Goal: Task Accomplishment & Management: Manage account settings

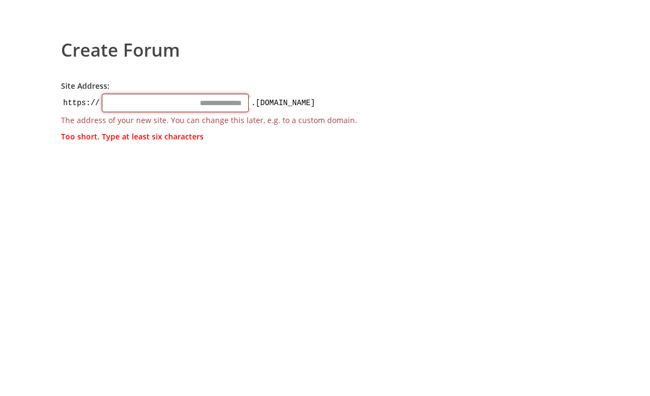
click at [162, 103] on input "Site Address:" at bounding box center [175, 103] width 147 height 19
type input "*"
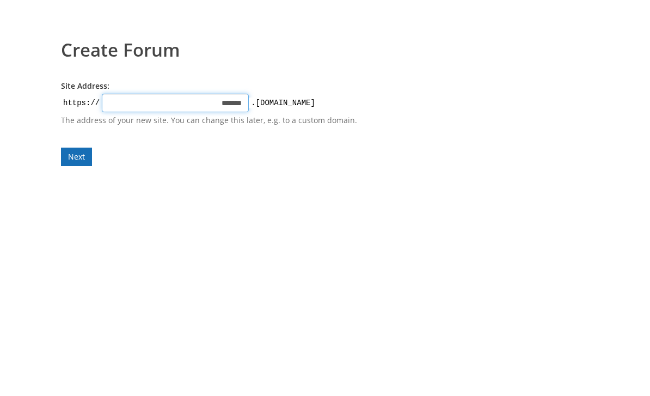
type input "*******"
click at [82, 159] on form "Site Address: https:// ******* .talkyard.net The address of your new site. You …" at bounding box center [219, 124] width 316 height 86
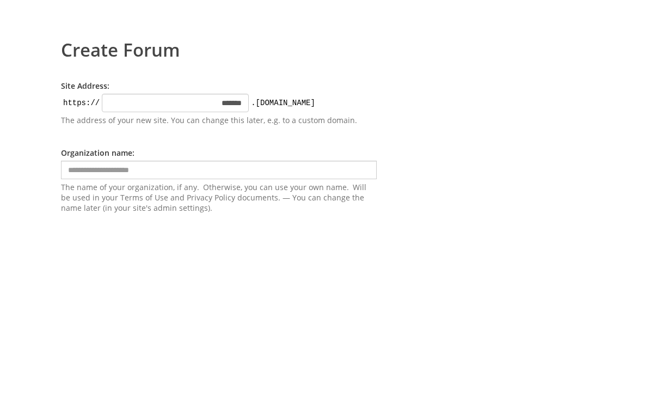
click at [147, 174] on input "text" at bounding box center [219, 170] width 316 height 19
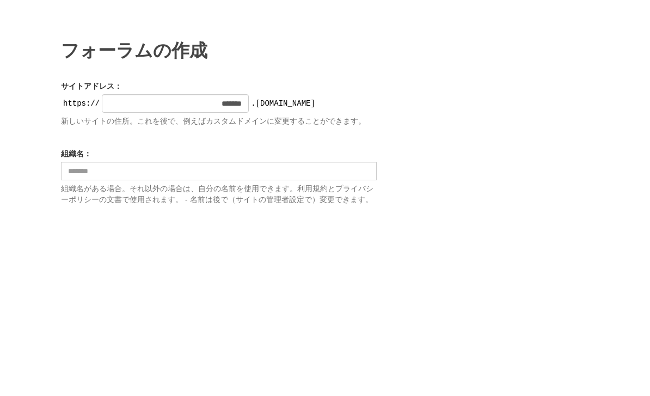
click at [116, 171] on input "text" at bounding box center [219, 171] width 316 height 19
type input "*"
type input "***"
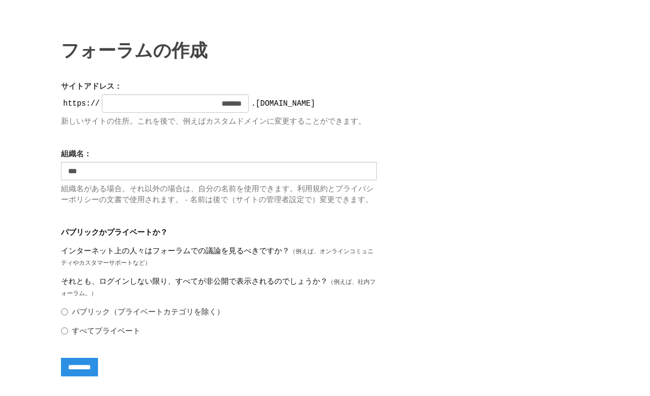
click at [77, 256] on form "**********" at bounding box center [219, 229] width 316 height 296
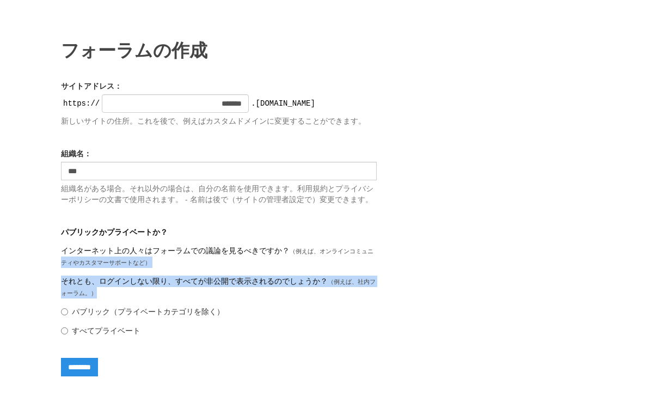
drag, startPoint x: 149, startPoint y: 311, endPoint x: 55, endPoint y: 275, distance: 100.4
click at [55, 275] on body "**********" at bounding box center [325, 198] width 650 height 396
click at [57, 275] on body "**********" at bounding box center [325, 198] width 650 height 396
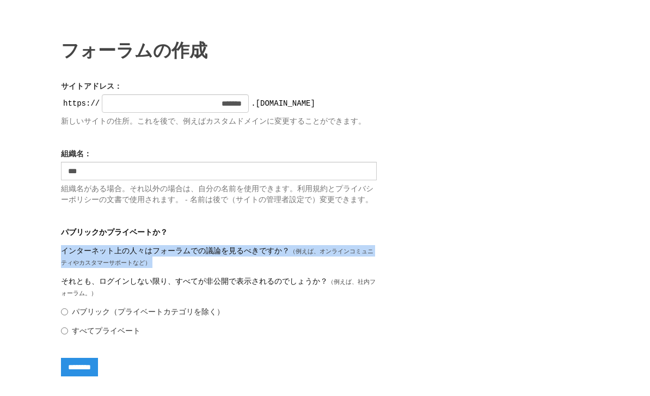
drag, startPoint x: 62, startPoint y: 266, endPoint x: 155, endPoint y: 284, distance: 94.9
click at [155, 284] on div "パブリックかプライベートか？ インターネット上の人々はフォーラムでの議論を見るべきですか？ （例えば、オンラインコミュニティやカスタマーサポートなど） それと…" at bounding box center [219, 281] width 316 height 109
click at [98, 376] on input "**********" at bounding box center [79, 367] width 37 height 19
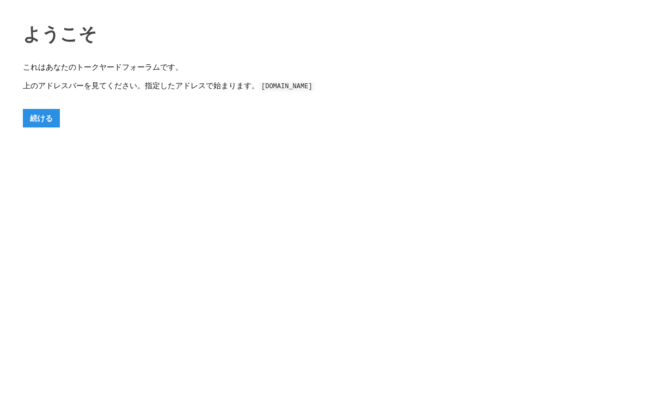
click at [300, 86] on code "[DOMAIN_NAME]" at bounding box center [287, 87] width 56 height 10
click at [300, 86] on code "cba2025.talkyard.net" at bounding box center [287, 87] width 56 height 10
click at [47, 124] on button "続ける" at bounding box center [41, 118] width 37 height 19
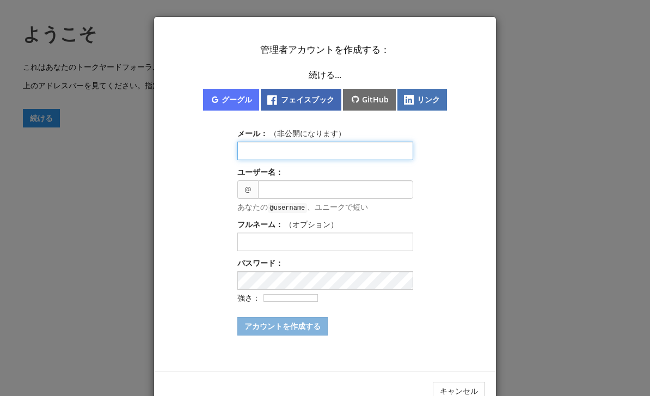
click at [288, 153] on input "text" at bounding box center [326, 151] width 176 height 19
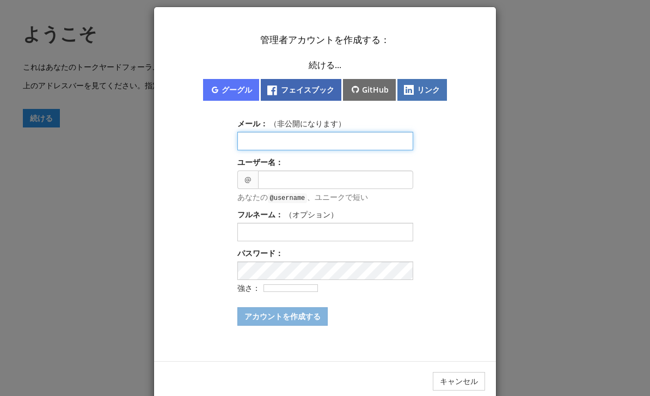
scroll to position [20, 0]
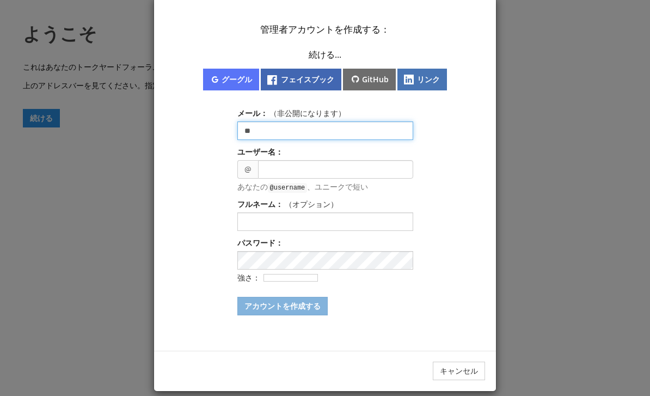
type input "*"
type input "**********"
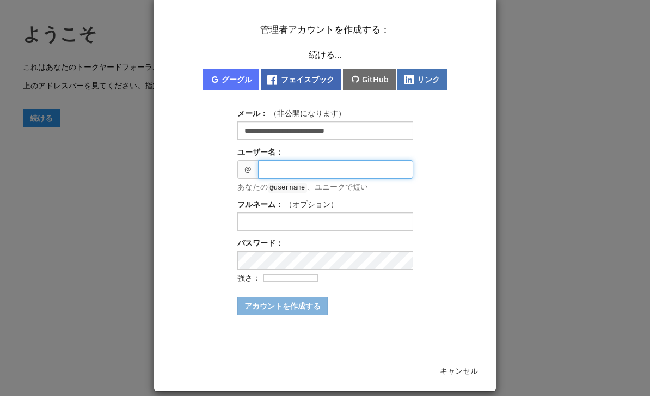
click at [367, 168] on input "text" at bounding box center [335, 169] width 155 height 19
type input "*"
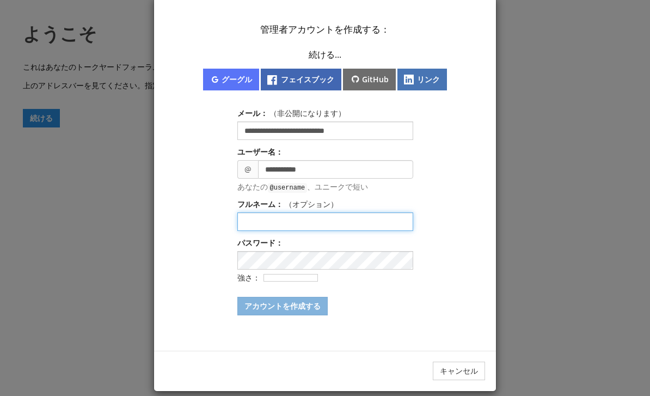
click at [359, 221] on input "text" at bounding box center [326, 221] width 176 height 19
click at [358, 226] on input "text" at bounding box center [326, 221] width 176 height 19
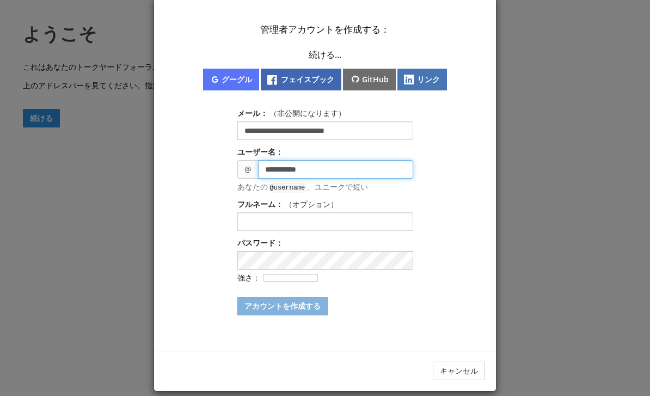
drag, startPoint x: 328, startPoint y: 174, endPoint x: 230, endPoint y: 169, distance: 98.2
click at [230, 169] on div "**********" at bounding box center [325, 162] width 320 height 308
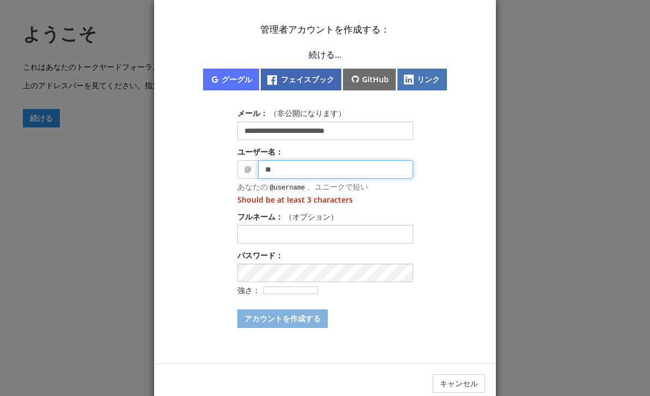
type input "*"
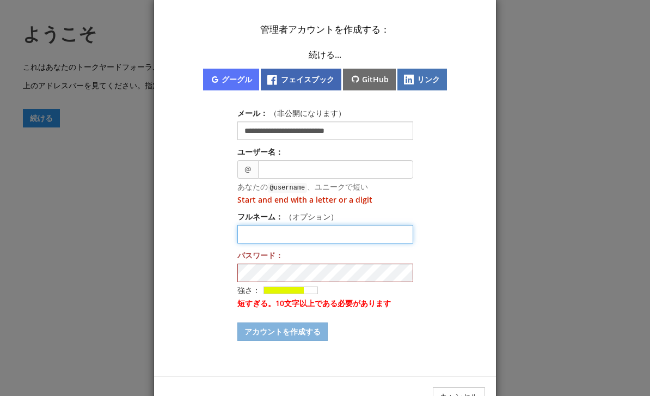
click at [305, 239] on input "text" at bounding box center [326, 234] width 176 height 19
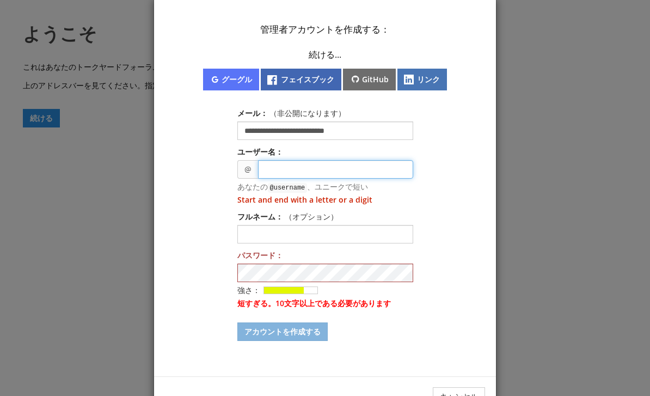
click at [290, 178] on input "text" at bounding box center [335, 169] width 155 height 19
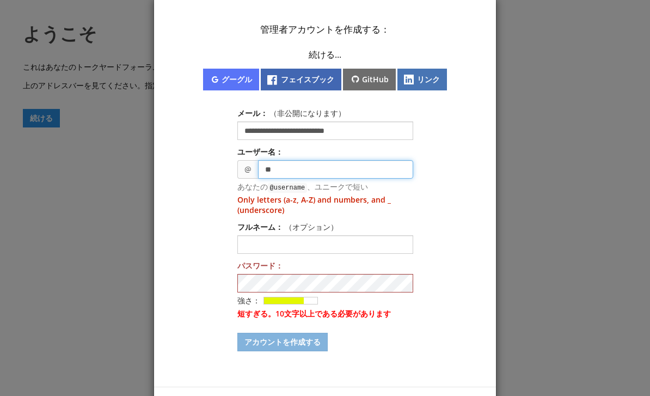
type input "*"
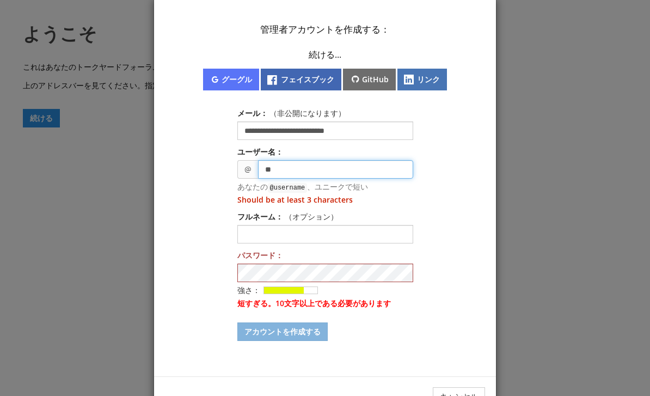
type input "*"
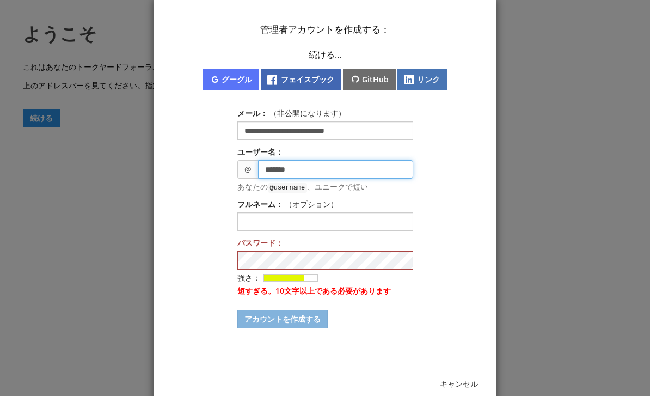
type input "*******"
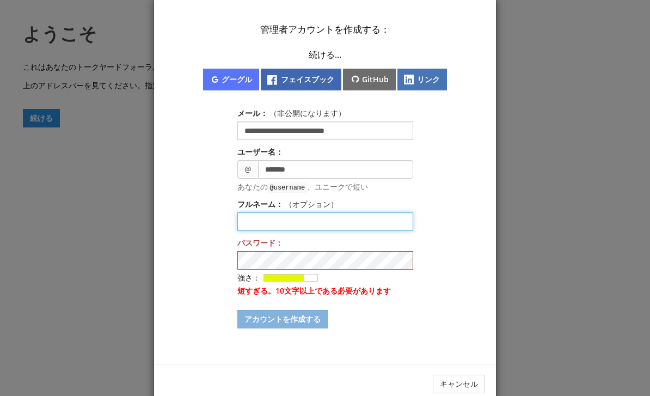
click at [312, 224] on input "text" at bounding box center [326, 221] width 176 height 19
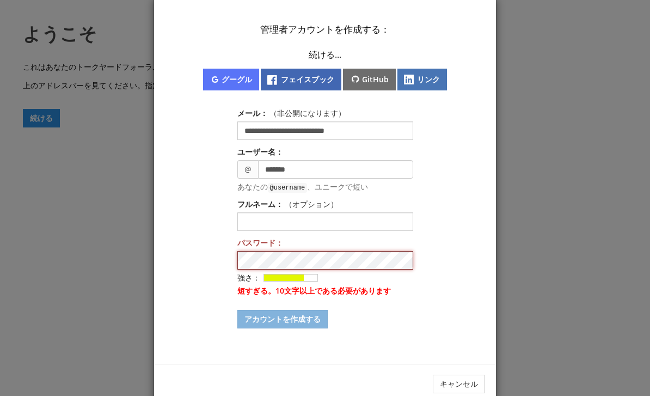
click at [200, 260] on div "**********" at bounding box center [325, 168] width 320 height 321
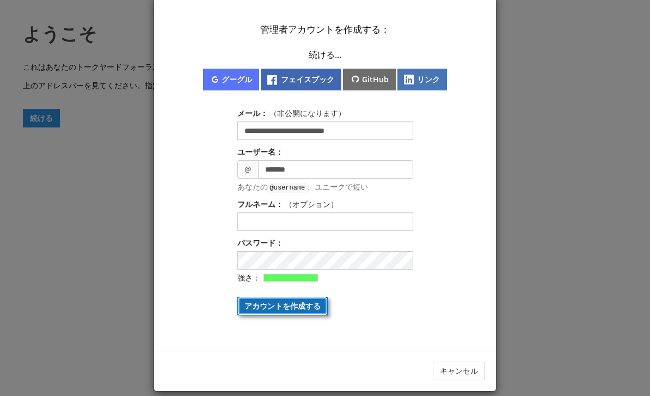
click at [305, 311] on button "アカウントを作成する" at bounding box center [283, 306] width 90 height 19
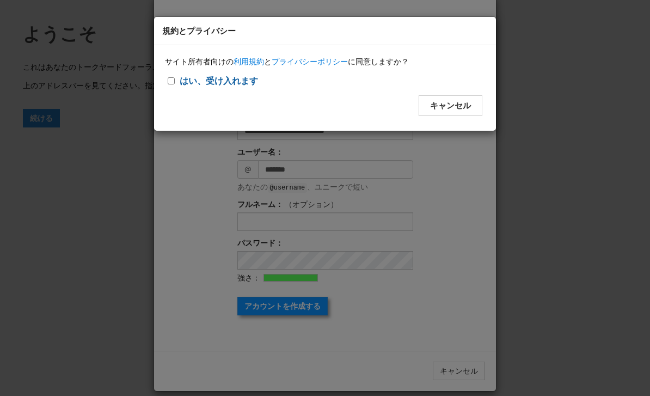
click at [178, 85] on label "はい、受け入れます" at bounding box center [218, 80] width 85 height 17
click at [175, 84] on input "はい、受け入れます" at bounding box center [171, 80] width 7 height 7
checkbox input "****"
click at [460, 111] on button "続ける" at bounding box center [458, 105] width 47 height 20
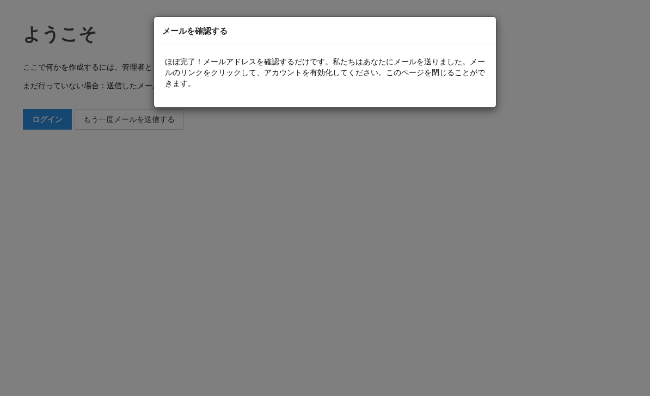
click at [409, 121] on div "メールを確認する ほぼ完了！メールアドレスを確認するだけです。私たちはあなたにメールを送りました。メールのリンクをクリックして、アカウントを有効化してください…" at bounding box center [325, 198] width 650 height 396
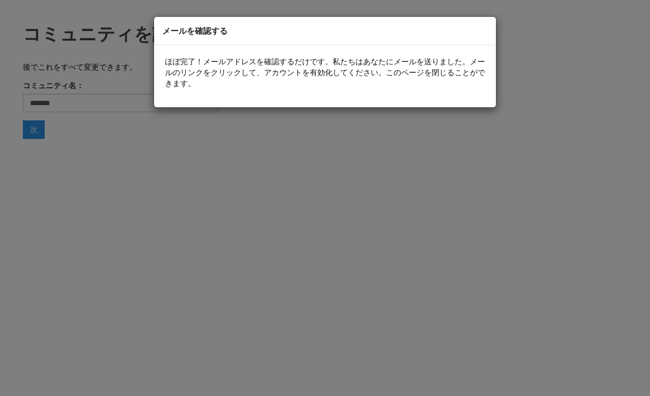
click at [231, 127] on div "メールを確認する ほぼ完了！メールアドレスを確認するだけです。私たちはあなたにメールを送りました。メールのリンクをクリックして、アカウントを有効化してください…" at bounding box center [325, 198] width 650 height 396
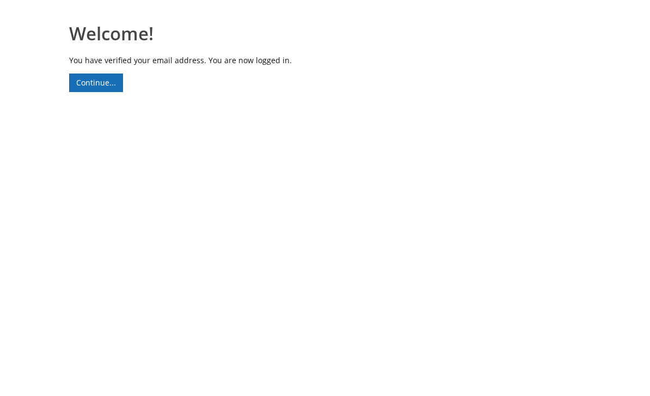
click at [108, 90] on link "Continue..." at bounding box center [96, 83] width 54 height 19
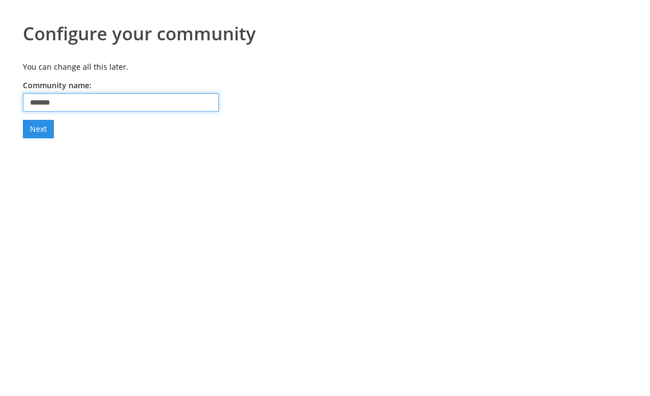
click at [38, 100] on input "*******" at bounding box center [121, 102] width 196 height 19
type input "*******"
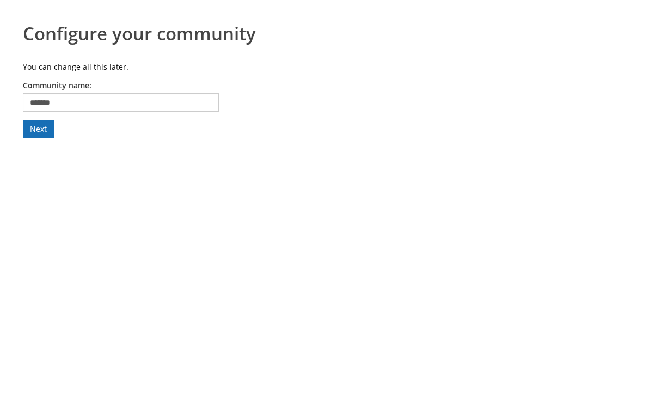
click at [50, 127] on button "Next" at bounding box center [38, 129] width 31 height 19
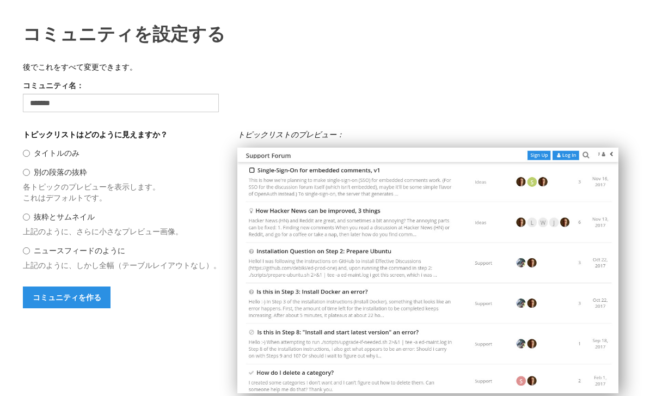
click at [44, 156] on label "タイトルのみ" at bounding box center [57, 153] width 46 height 10
click at [30, 156] on input "タイトルのみ" at bounding box center [26, 153] width 7 height 7
radio input "****"
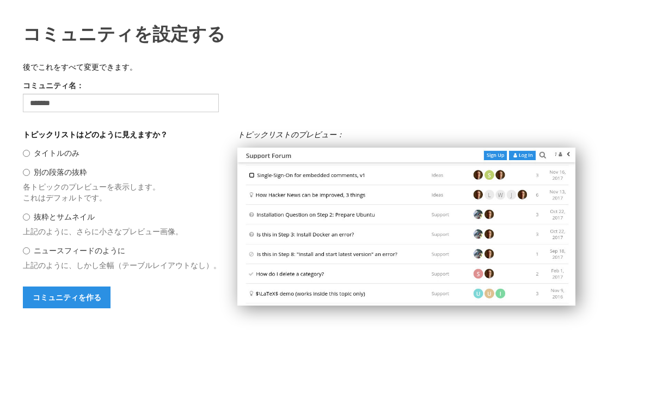
click at [36, 173] on label "別の段落の抜粋" at bounding box center [60, 172] width 53 height 10
click at [30, 173] on input "別の段落の抜粋" at bounding box center [26, 172] width 7 height 7
radio input "****"
radio input "*****"
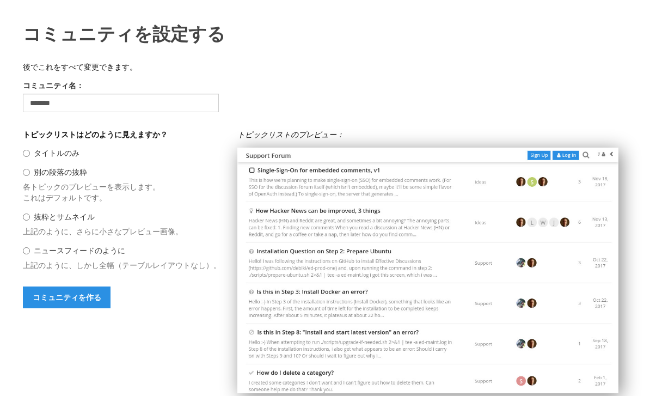
click at [59, 222] on label "抜粋とサムネイル" at bounding box center [64, 216] width 61 height 10
click at [30, 221] on input "抜粋とサムネイル" at bounding box center [26, 217] width 7 height 7
radio input "****"
radio input "*****"
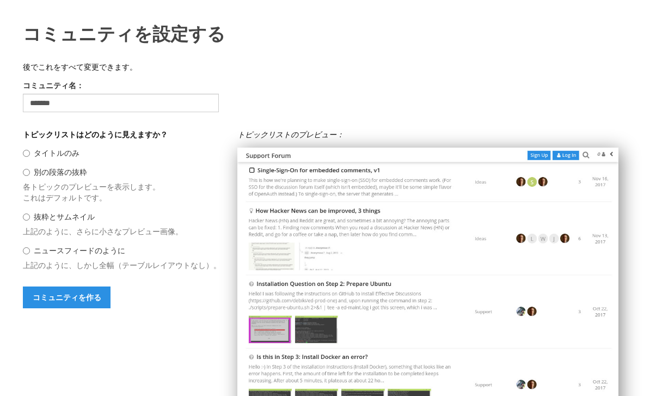
click at [57, 255] on label "ニュースフィードのように" at bounding box center [80, 250] width 92 height 10
click at [30, 254] on input "ニュースフィードのように" at bounding box center [26, 250] width 7 height 7
radio input "****"
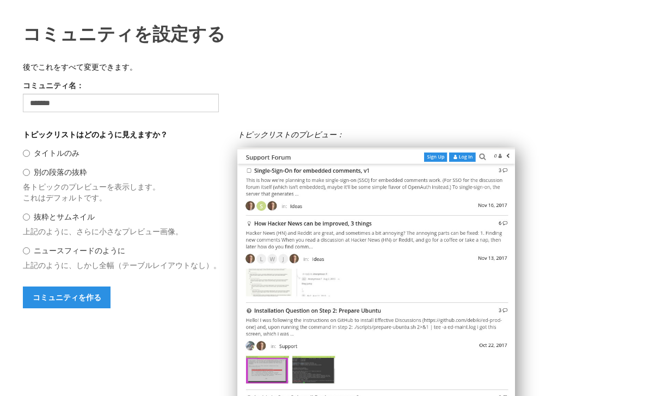
click at [64, 222] on label "抜粋とサムネイル" at bounding box center [64, 216] width 61 height 10
click at [30, 221] on input "抜粋とサムネイル" at bounding box center [26, 217] width 7 height 7
radio input "****"
radio input "*****"
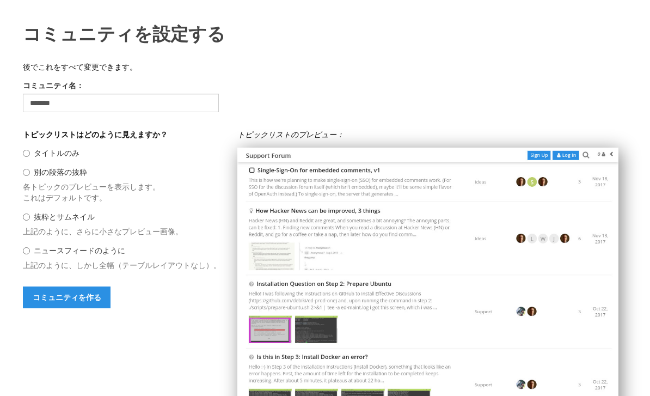
click at [70, 178] on div "別の段落の抜粋" at bounding box center [122, 172] width 198 height 11
click at [70, 177] on label "別の段落の抜粋" at bounding box center [60, 172] width 53 height 10
click at [30, 176] on input "別の段落の抜粋" at bounding box center [26, 172] width 7 height 7
radio input "****"
radio input "*****"
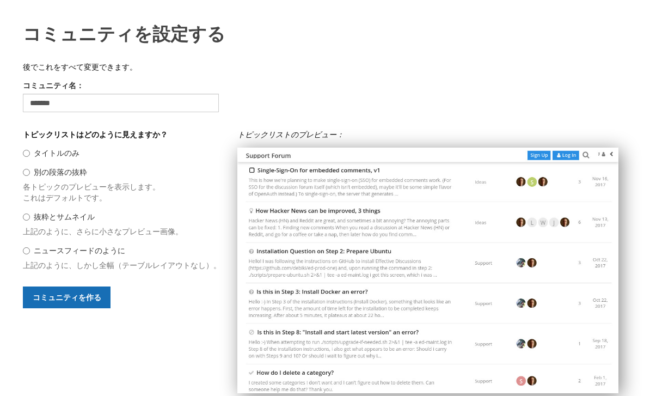
click at [69, 300] on button "コミュニティを作る" at bounding box center [67, 298] width 88 height 22
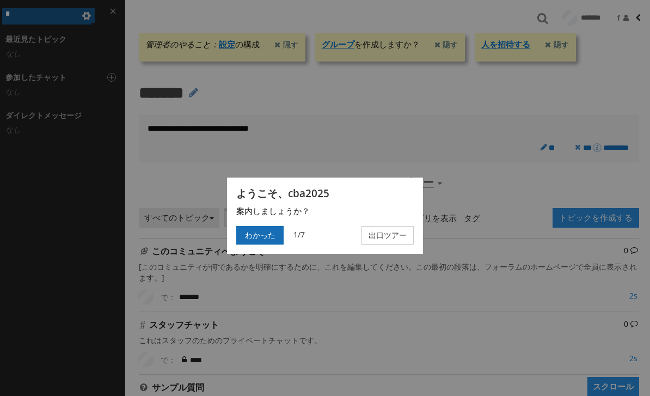
click at [268, 232] on button "わかった" at bounding box center [259, 235] width 47 height 19
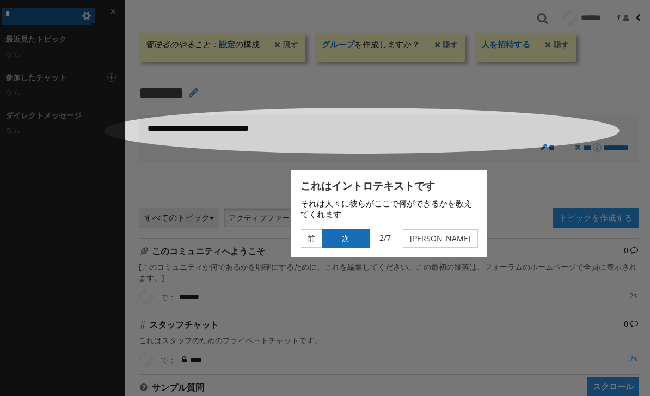
click at [339, 239] on button "次" at bounding box center [345, 238] width 47 height 19
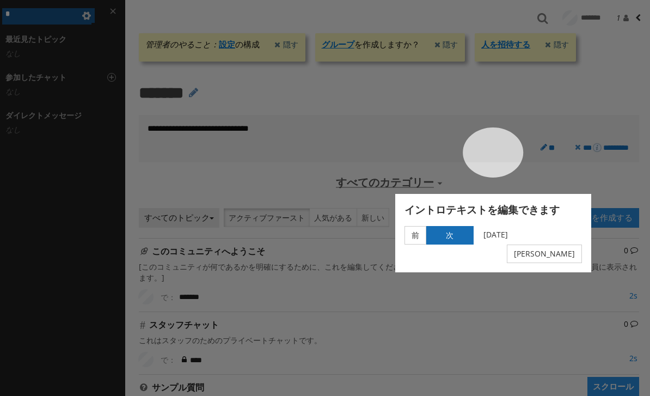
click at [463, 237] on button "次" at bounding box center [450, 235] width 47 height 19
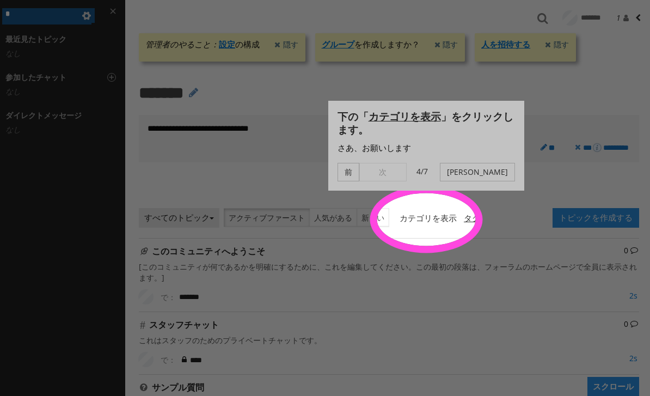
click at [455, 221] on link "カテゴリを表示" at bounding box center [427, 218] width 66 height 20
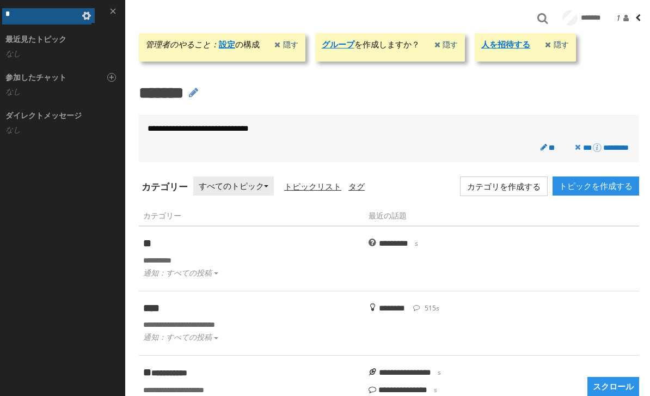
click at [360, 134] on p "**********" at bounding box center [389, 128] width 483 height 13
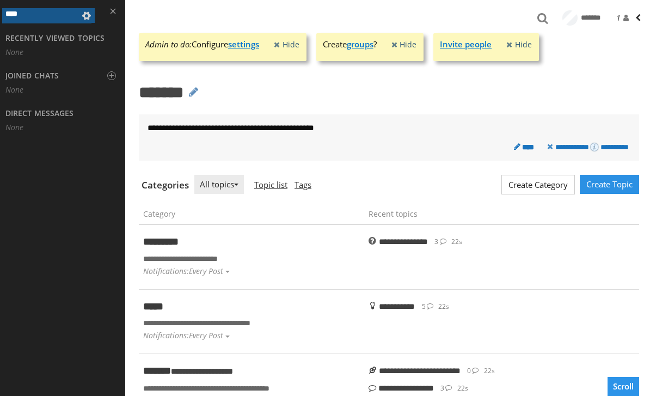
click at [37, 35] on h3 "Recently viewed topics" at bounding box center [54, 38] width 99 height 8
click at [38, 38] on h3 "Recently viewed topics" at bounding box center [54, 38] width 99 height 8
click at [624, 22] on span at bounding box center [626, 18] width 11 height 10
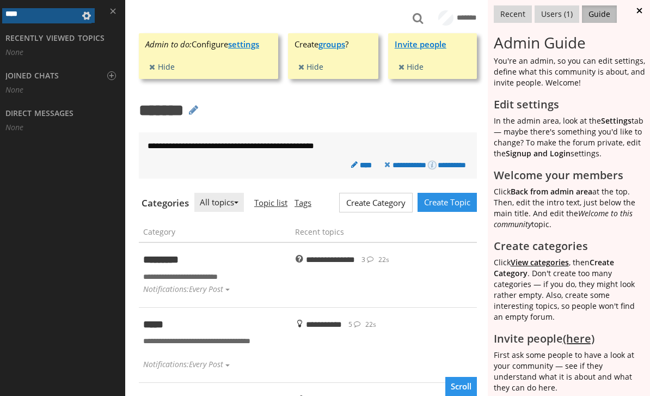
click at [638, 12] on button at bounding box center [641, 10] width 19 height 21
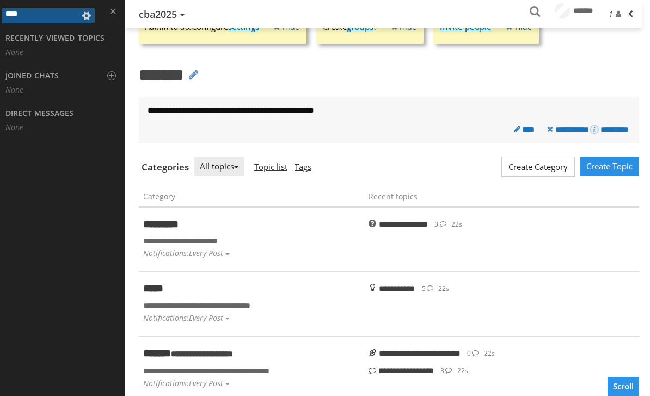
scroll to position [78, 0]
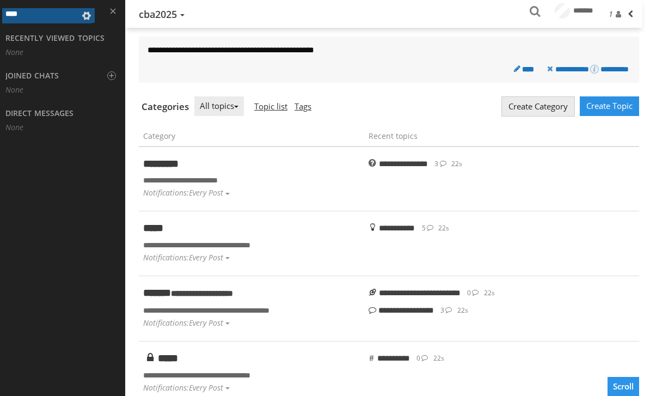
click at [541, 107] on button "Create Category" at bounding box center [539, 106] width 74 height 20
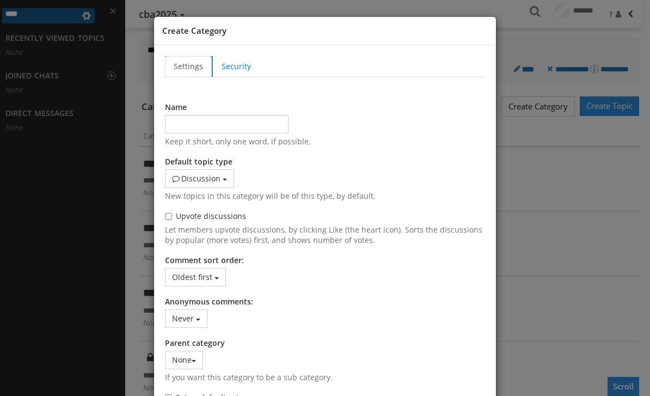
click at [567, 42] on div "Create Category Settings Security Name Keep it short, only one word, if possibl…" at bounding box center [325, 198] width 650 height 396
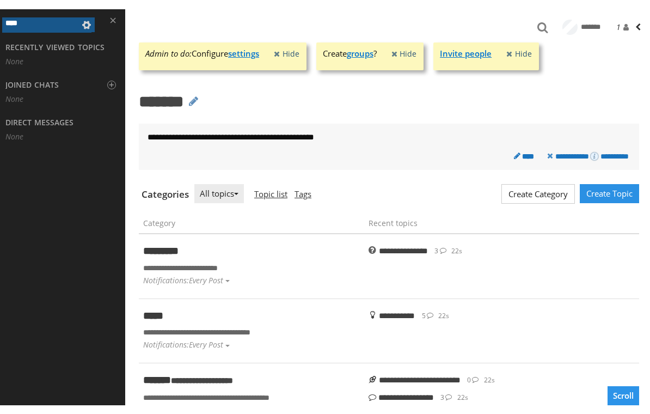
scroll to position [0, 0]
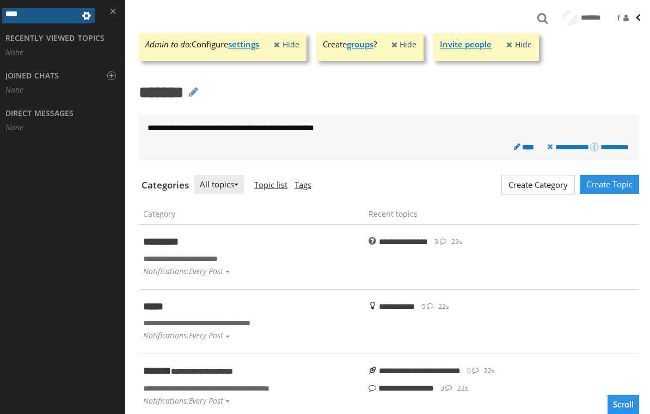
click at [86, 16] on span at bounding box center [86, 15] width 13 height 13
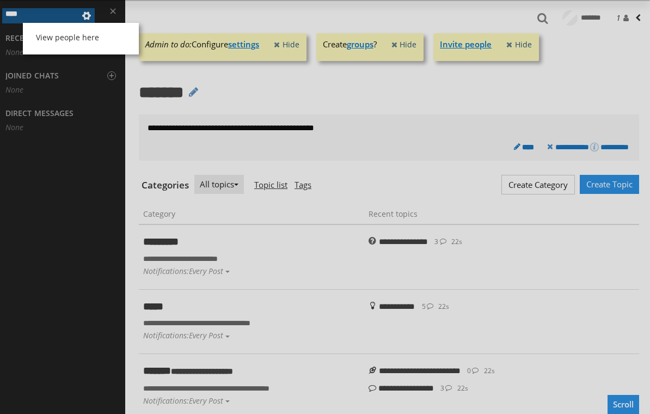
click at [86, 16] on div "View people here" at bounding box center [325, 207] width 650 height 414
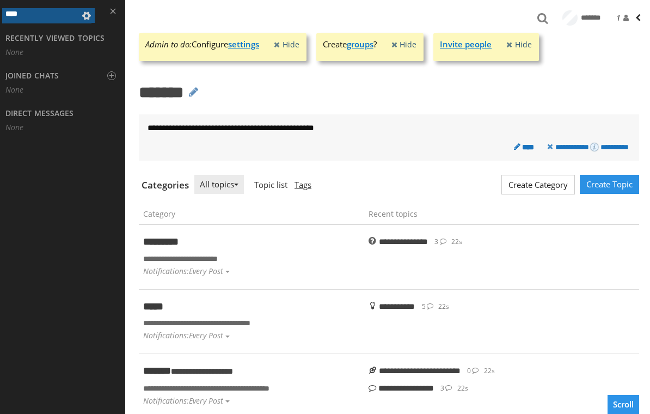
click at [281, 184] on link "Topic list" at bounding box center [269, 185] width 42 height 20
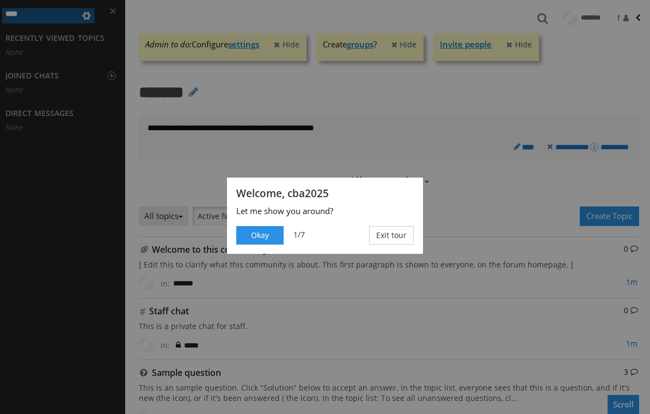
click at [269, 236] on button "Okay" at bounding box center [259, 235] width 47 height 19
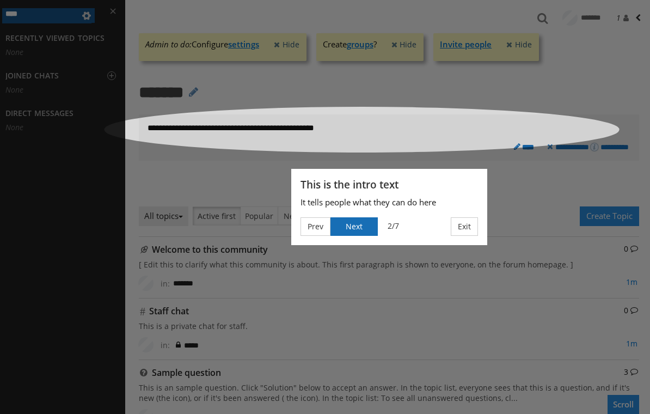
click at [351, 223] on button "Next" at bounding box center [354, 226] width 47 height 19
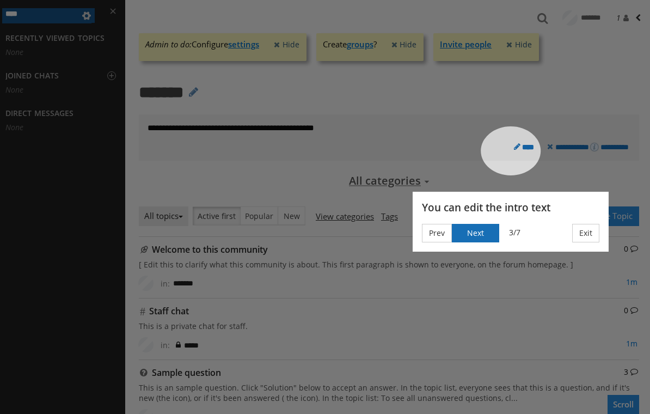
click at [483, 234] on button "Next" at bounding box center [475, 233] width 47 height 19
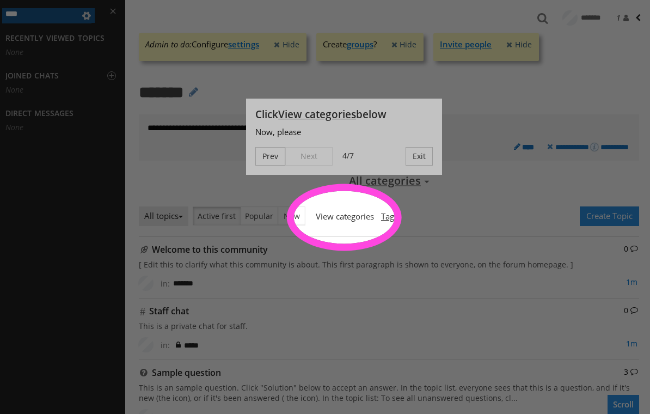
click at [358, 214] on link "View categories" at bounding box center [343, 216] width 67 height 20
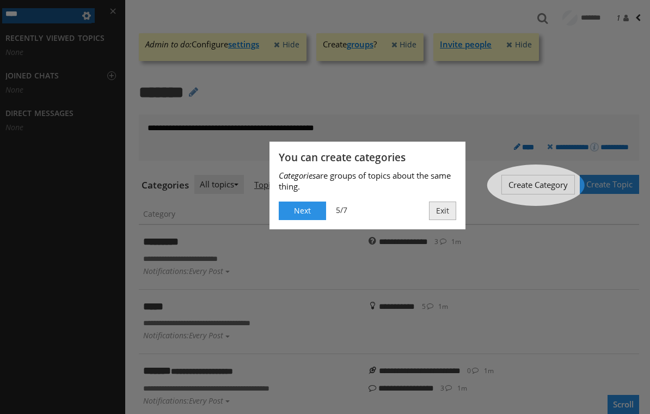
click at [434, 207] on button "Exit" at bounding box center [442, 211] width 27 height 19
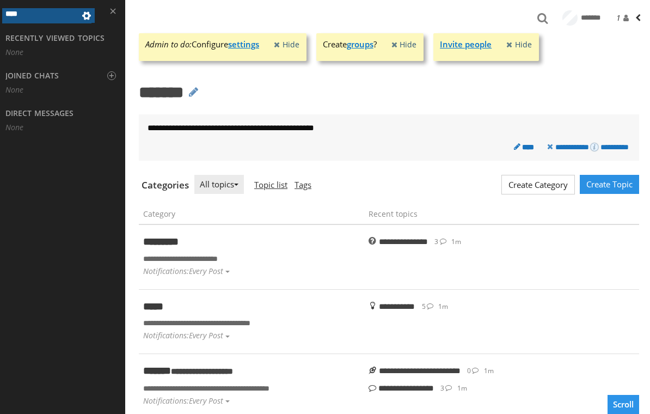
click at [93, 16] on button at bounding box center [86, 15] width 16 height 15
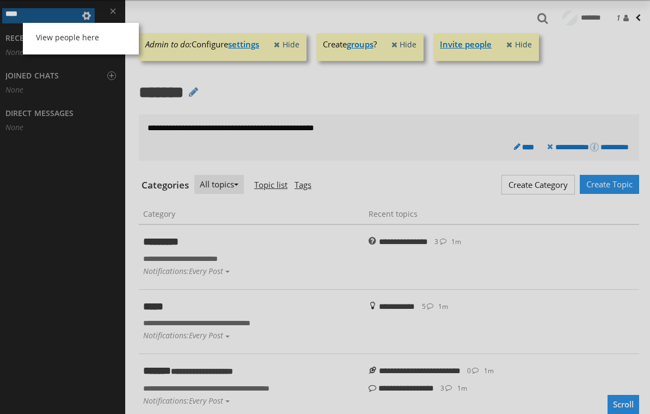
click at [78, 171] on div "View people here" at bounding box center [325, 207] width 650 height 414
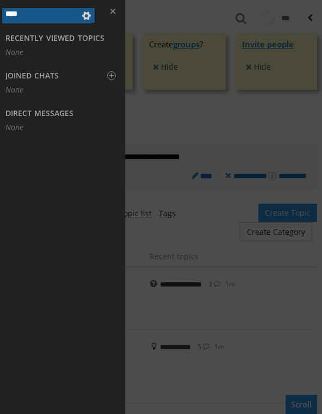
click at [145, 132] on div at bounding box center [161, 207] width 322 height 414
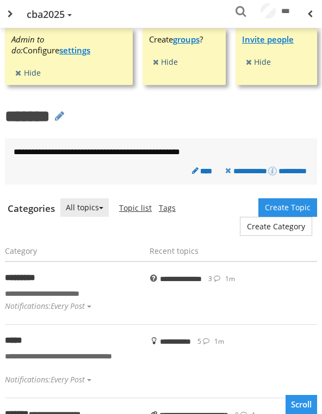
scroll to position [7, 0]
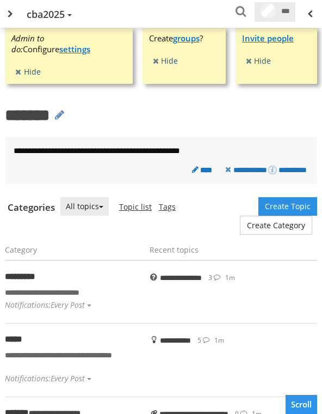
click at [288, 10] on span "***" at bounding box center [286, 11] width 14 height 7
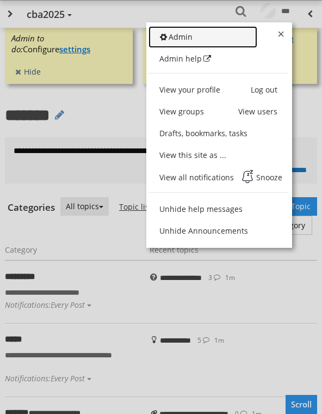
click at [172, 34] on span "Admin" at bounding box center [176, 37] width 33 height 10
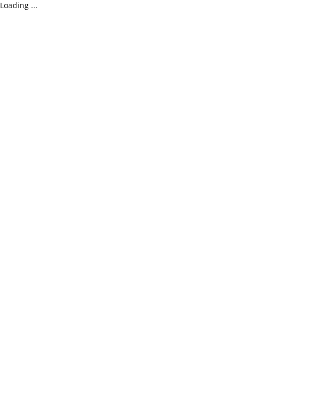
select select "40"
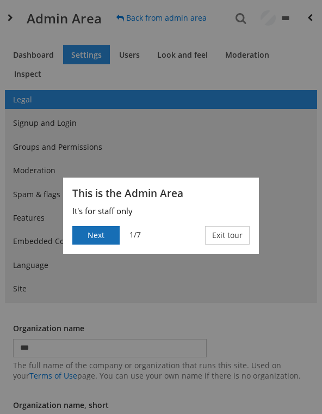
click at [95, 240] on button "Next" at bounding box center [95, 235] width 47 height 19
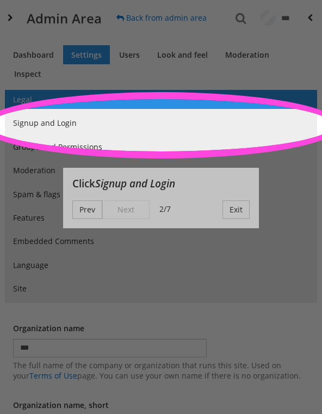
click at [115, 208] on div "Prev Next 2/7 Exit" at bounding box center [161, 209] width 178 height 19
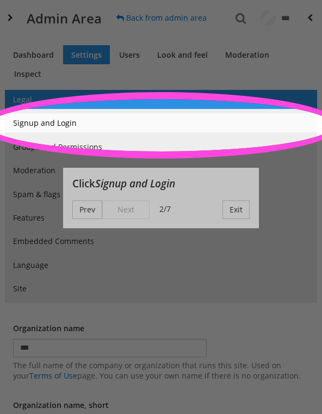
click at [120, 122] on link "Signup and Login" at bounding box center [161, 122] width 313 height 19
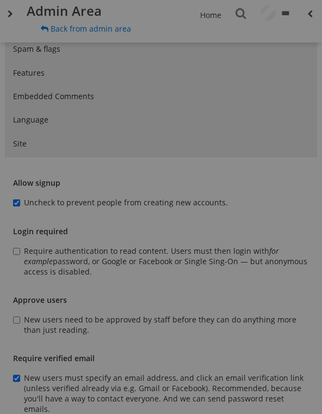
scroll to position [155, 0]
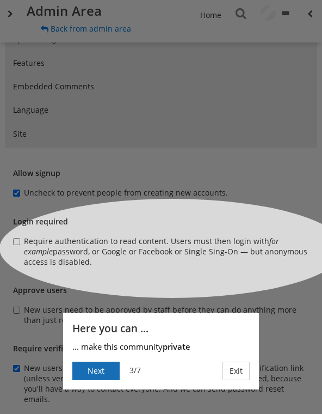
click at [108, 369] on button "Next" at bounding box center [95, 371] width 47 height 19
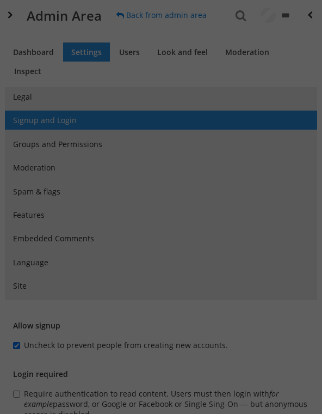
scroll to position [0, 0]
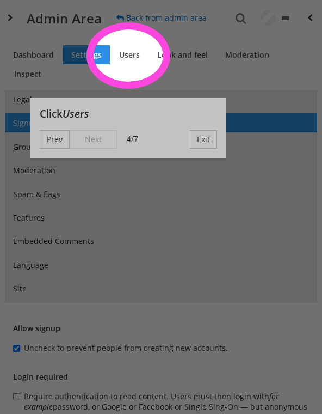
click at [148, 72] on div at bounding box center [161, 239] width 322 height 349
click at [124, 58] on link "Users" at bounding box center [129, 54] width 37 height 19
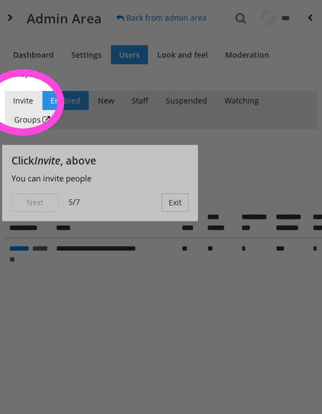
click at [56, 104] on div at bounding box center [182, 207] width 282 height 414
click at [35, 106] on link "Invite" at bounding box center [23, 100] width 36 height 19
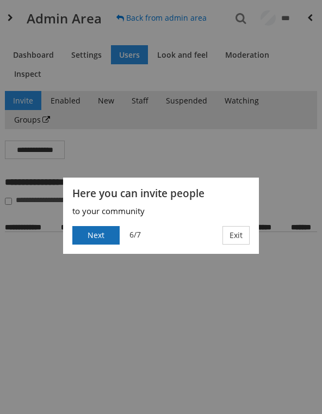
click at [97, 238] on button "Next" at bounding box center [95, 235] width 47 height 19
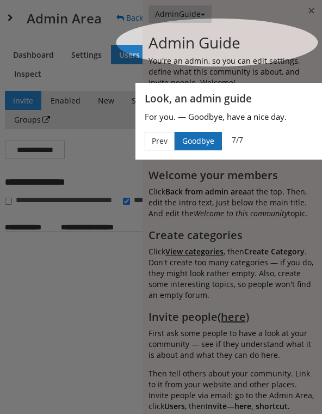
click at [184, 138] on button "Goodbye" at bounding box center [198, 141] width 47 height 19
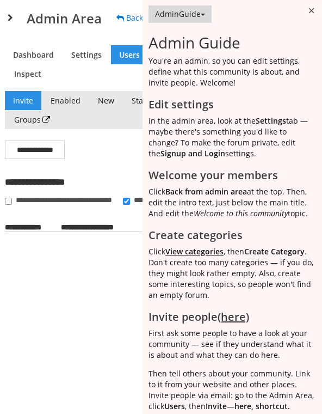
click at [82, 15] on h1 "Admin Area" at bounding box center [64, 18] width 75 height 13
click at [11, 18] on span at bounding box center [10, 18] width 11 height 10
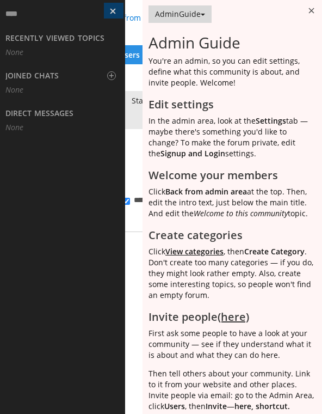
click at [116, 14] on button at bounding box center [114, 11] width 20 height 16
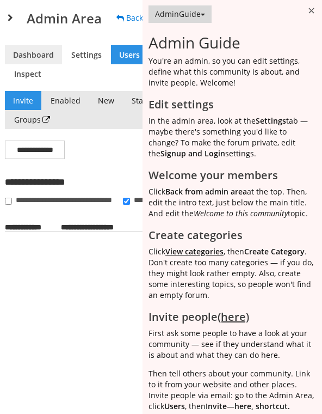
click at [58, 58] on link "Dashboard" at bounding box center [33, 54] width 57 height 19
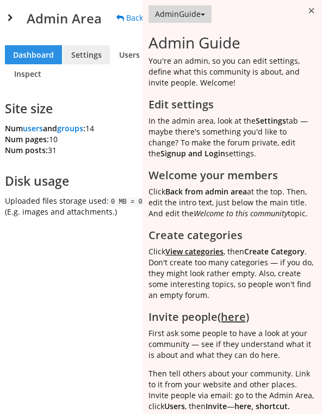
click at [98, 58] on link "Settings" at bounding box center [86, 54] width 47 height 19
select select "40"
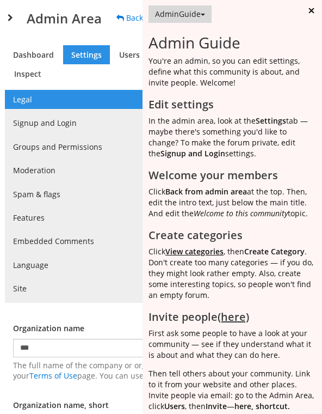
click at [312, 12] on button at bounding box center [313, 10] width 19 height 21
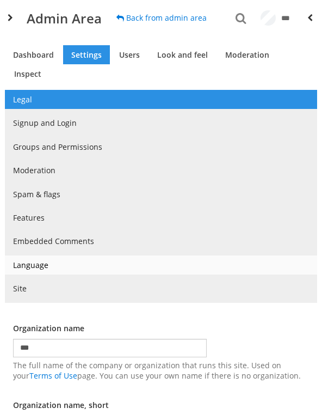
click at [32, 272] on link "Language" at bounding box center [161, 264] width 313 height 19
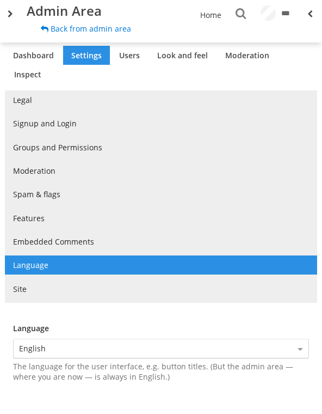
scroll to position [3, 0]
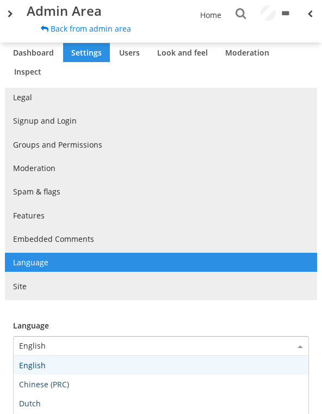
click at [73, 355] on div "English English Chinese (PRC) Dutch German Hebrew Latvian Polish Portuguese (Br…" at bounding box center [161, 400] width 296 height 128
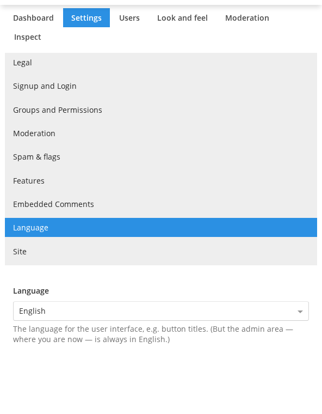
drag, startPoint x: 61, startPoint y: 309, endPoint x: 61, endPoint y: 252, distance: 56.7
click at [61, 339] on div "English" at bounding box center [161, 348] width 295 height 19
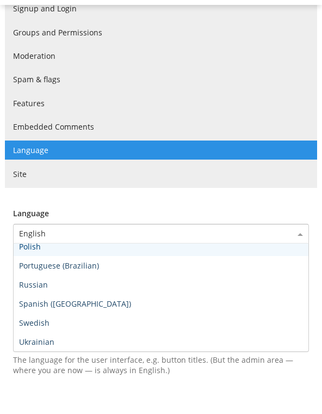
scroll to position [127, 0]
click at [96, 194] on ul "Legal Signup and Login Groups and Permissions Moderation Spam & flags Features …" at bounding box center [161, 119] width 313 height 213
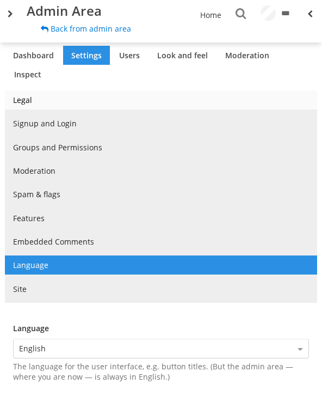
click at [23, 90] on link "Legal" at bounding box center [161, 99] width 313 height 19
select select "40"
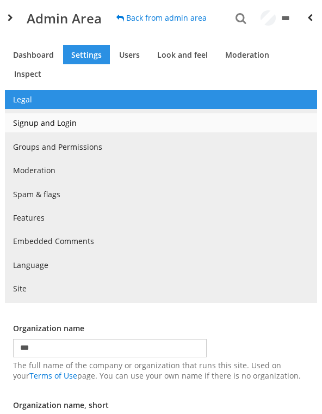
click at [57, 127] on link "Signup and Login" at bounding box center [161, 122] width 313 height 19
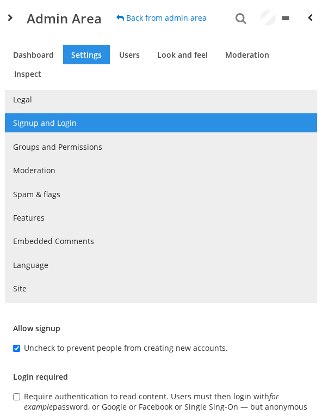
click at [80, 51] on link "Settings" at bounding box center [86, 54] width 47 height 19
select select "40"
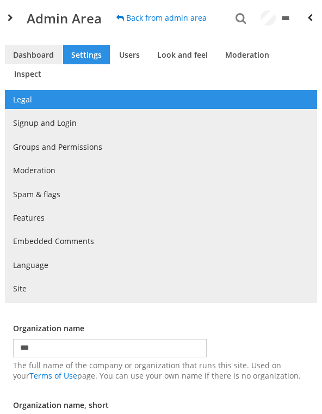
click at [48, 60] on link "Dashboard" at bounding box center [33, 54] width 57 height 19
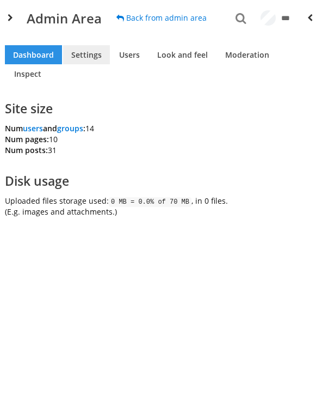
click at [81, 59] on link "Settings" at bounding box center [86, 54] width 47 height 19
select select "40"
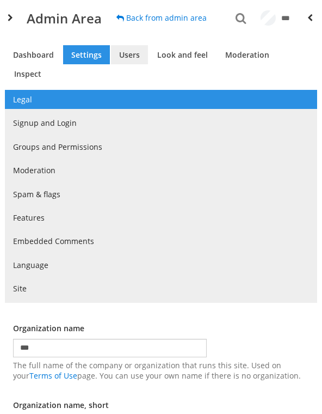
click at [120, 60] on link "Users" at bounding box center [129, 54] width 37 height 19
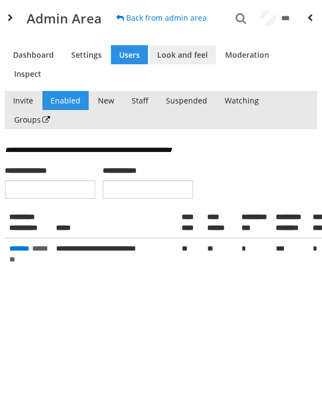
click at [163, 55] on link "Look and feel" at bounding box center [182, 54] width 67 height 19
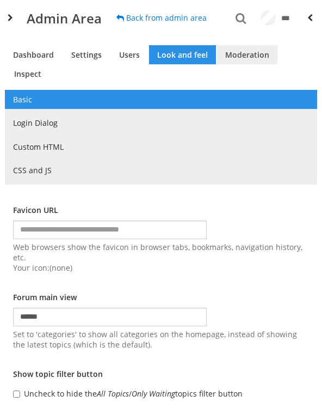
click at [220, 52] on link "Moderation" at bounding box center [247, 54] width 60 height 19
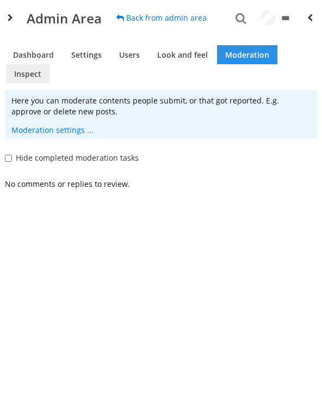
click at [24, 83] on link "Inspect" at bounding box center [28, 73] width 44 height 19
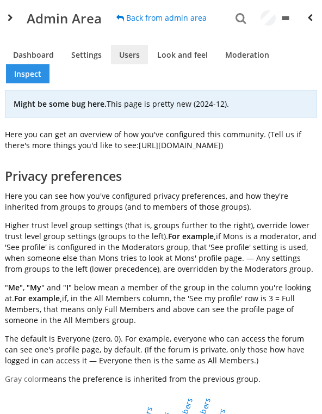
click at [117, 59] on link "Users" at bounding box center [129, 54] width 37 height 19
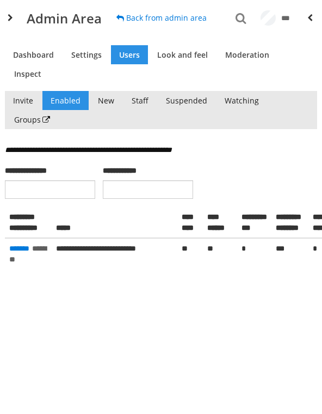
click at [122, 54] on link "Users" at bounding box center [129, 54] width 37 height 19
click at [84, 59] on link "Settings" at bounding box center [86, 54] width 47 height 19
select select "40"
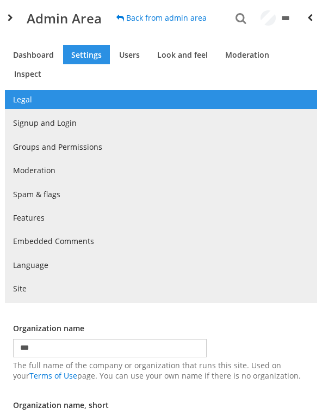
click at [48, 281] on ul "Legal Signup and Login Groups and Permissions Moderation Spam & flags Features …" at bounding box center [161, 196] width 313 height 213
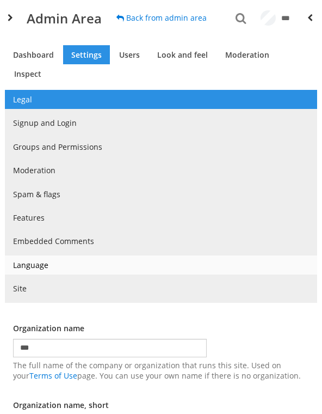
click at [53, 272] on link "Language" at bounding box center [161, 264] width 313 height 19
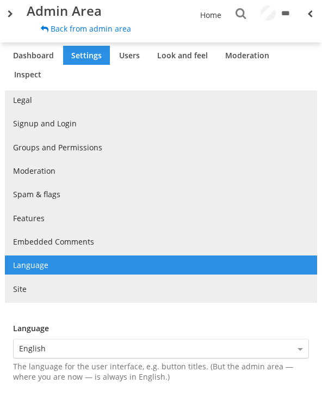
scroll to position [3, 0]
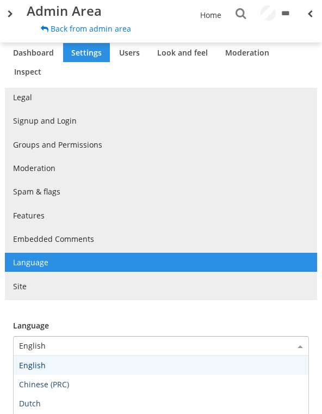
click at [48, 337] on div "English" at bounding box center [161, 346] width 295 height 19
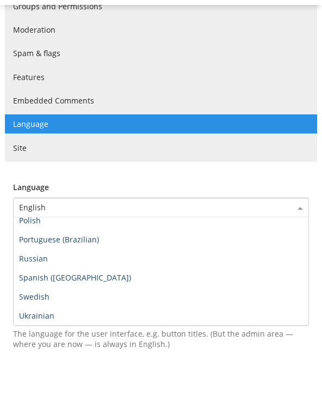
scroll to position [127, 0]
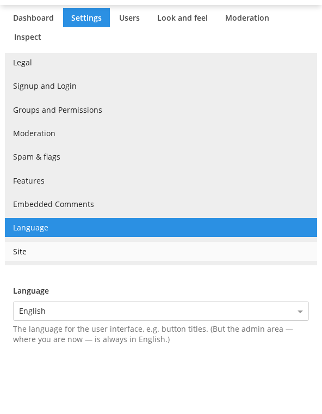
click at [27, 236] on ul "Legal Signup and Login Groups and Permissions Moderation Spam & flags Features …" at bounding box center [161, 196] width 313 height 213
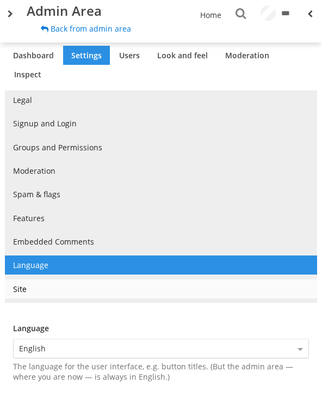
click at [30, 288] on link "Site" at bounding box center [161, 288] width 313 height 19
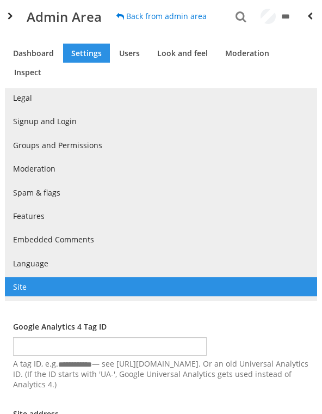
scroll to position [4, 0]
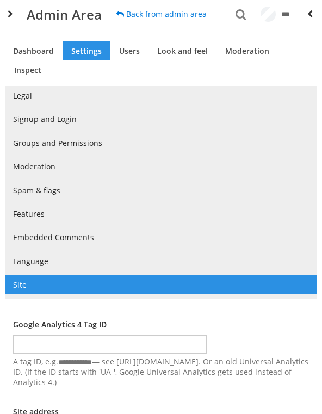
click at [82, 59] on link "Settings" at bounding box center [86, 50] width 47 height 19
select select "40"
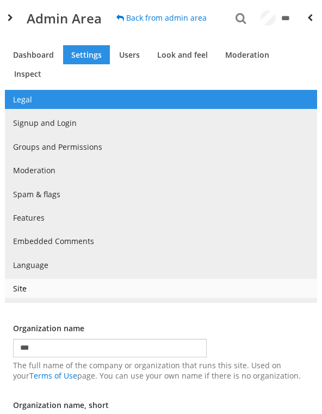
click at [29, 297] on link "Site" at bounding box center [161, 288] width 313 height 19
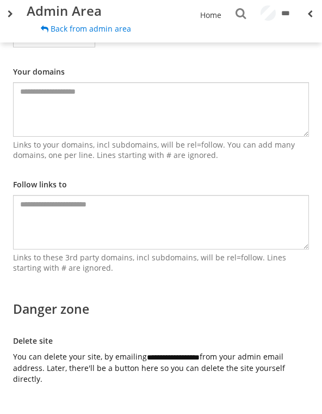
scroll to position [440, 0]
click at [31, 340] on label "Delete site" at bounding box center [33, 336] width 56 height 20
click at [32, 342] on label "Delete site" at bounding box center [33, 336] width 56 height 20
click at [47, 307] on h2 "Danger zone" at bounding box center [161, 303] width 296 height 23
drag, startPoint x: 39, startPoint y: 338, endPoint x: 30, endPoint y: 340, distance: 9.0
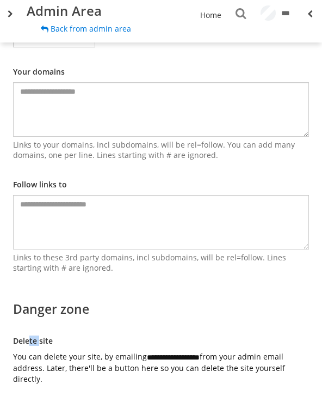
click at [30, 340] on label "Delete site" at bounding box center [33, 336] width 56 height 20
click at [31, 346] on div "**********" at bounding box center [161, 365] width 313 height 39
drag, startPoint x: 113, startPoint y: 357, endPoint x: 234, endPoint y: 353, distance: 120.5
click at [234, 353] on p "**********" at bounding box center [161, 367] width 296 height 33
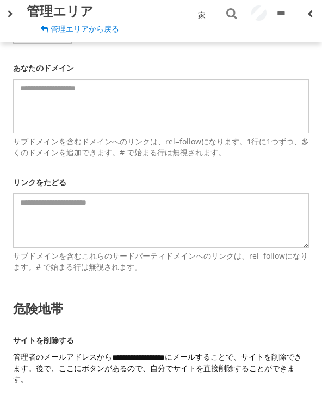
scroll to position [454, 0]
drag, startPoint x: 113, startPoint y: 357, endPoint x: 199, endPoint y: 353, distance: 86.7
click at [199, 353] on p "**********" at bounding box center [161, 367] width 296 height 33
copy p "**********"
